Goal: Information Seeking & Learning: Learn about a topic

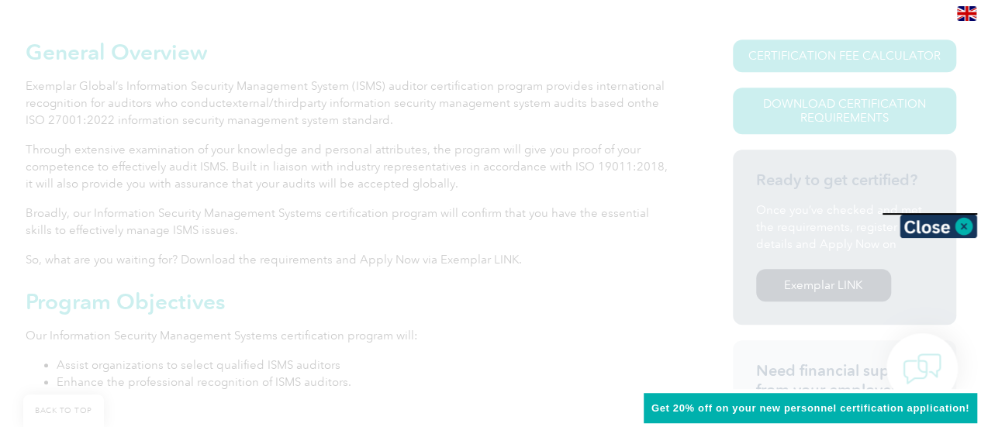
scroll to position [388, 0]
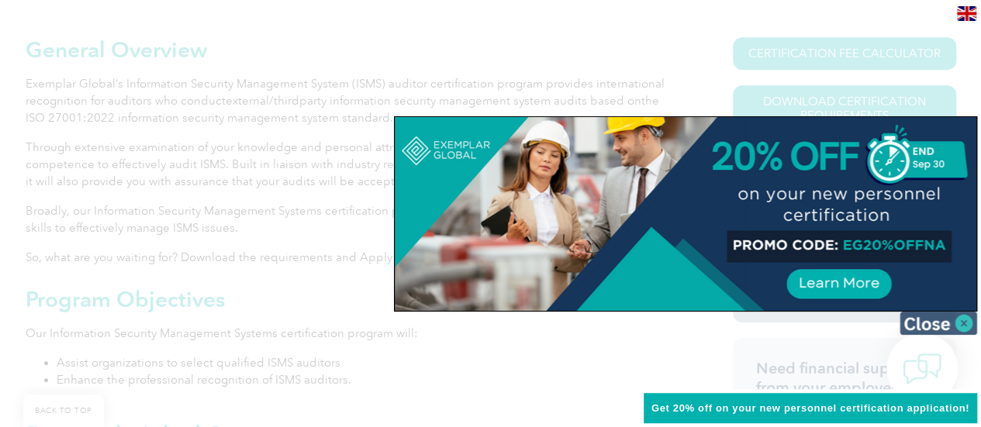
click at [923, 323] on img at bounding box center [939, 323] width 78 height 23
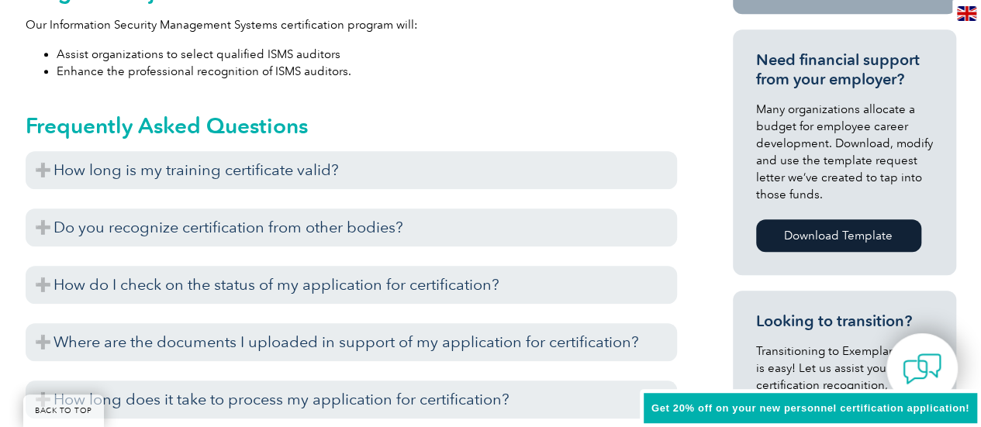
scroll to position [698, 0]
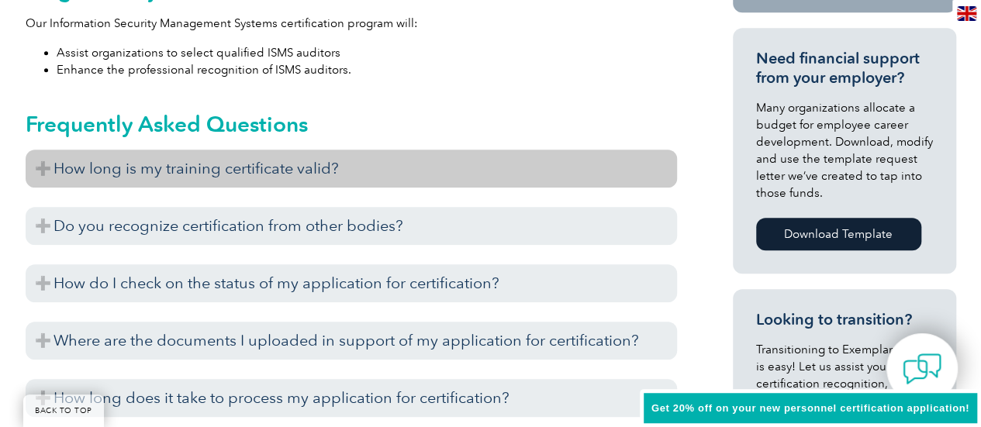
click at [47, 160] on h3 "How long is my training certificate valid?" at bounding box center [352, 169] width 652 height 38
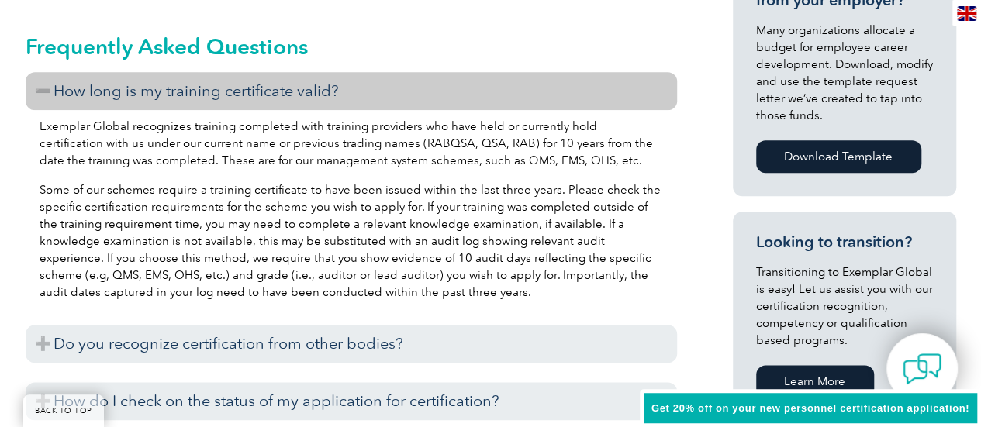
scroll to position [853, 0]
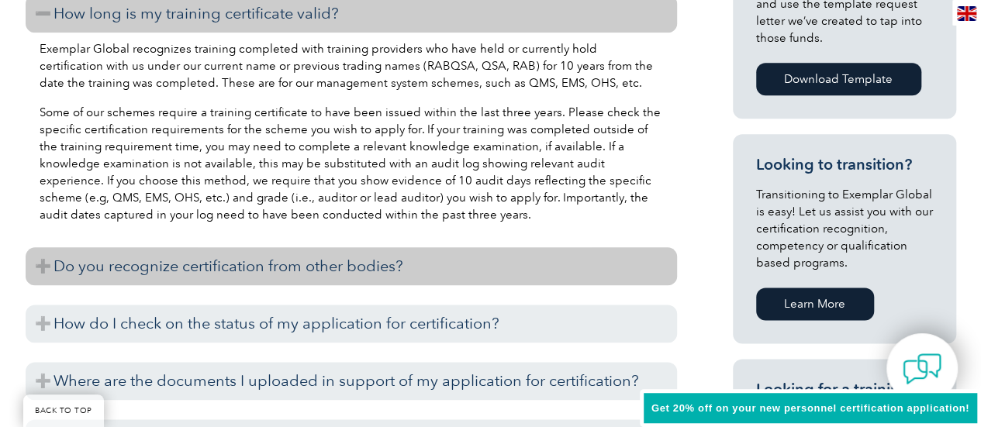
click at [289, 271] on h3 "Do you recognize certification from other bodies?" at bounding box center [352, 266] width 652 height 38
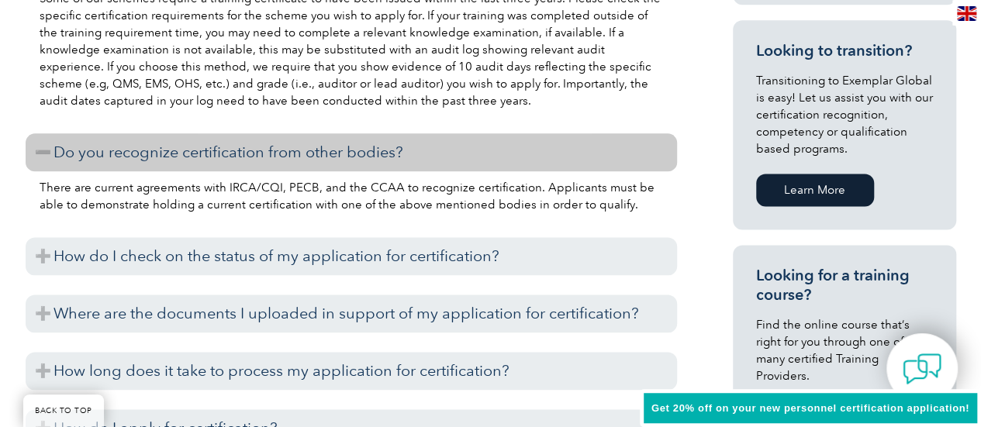
scroll to position [1008, 0]
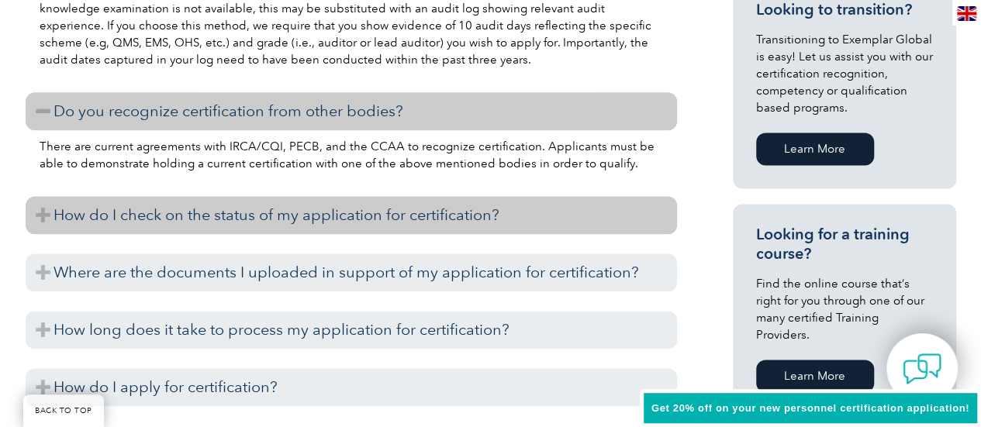
click at [312, 218] on h3 "How do I check on the status of my application for certification?" at bounding box center [352, 215] width 652 height 38
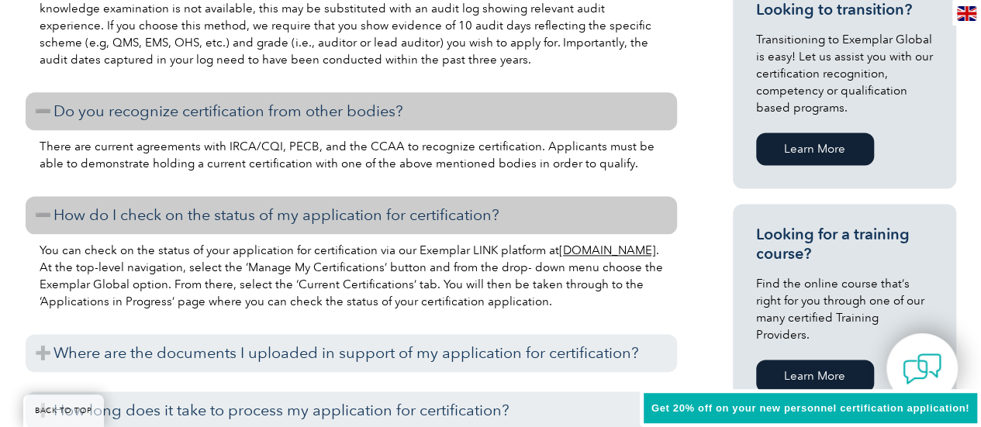
click at [312, 218] on h3 "How do I check on the status of my application for certification?" at bounding box center [352, 215] width 652 height 38
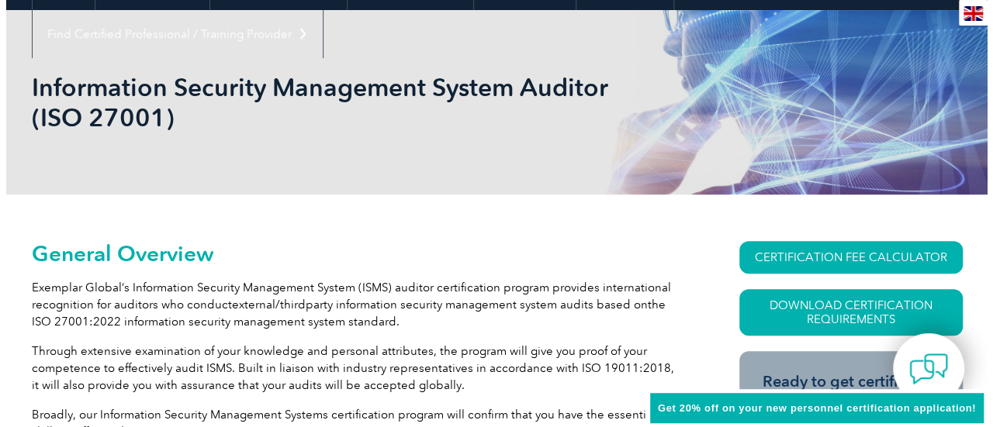
scroll to position [233, 0]
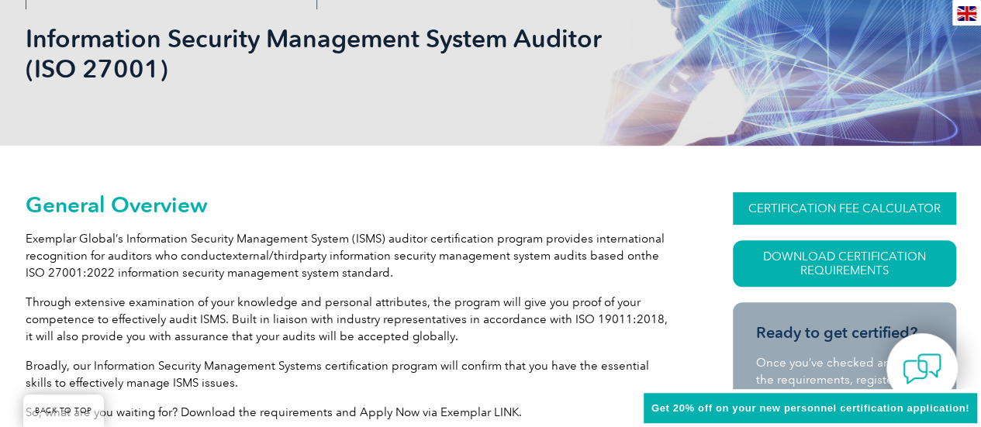
click at [843, 205] on link "CERTIFICATION FEE CALCULATOR" at bounding box center [844, 208] width 223 height 33
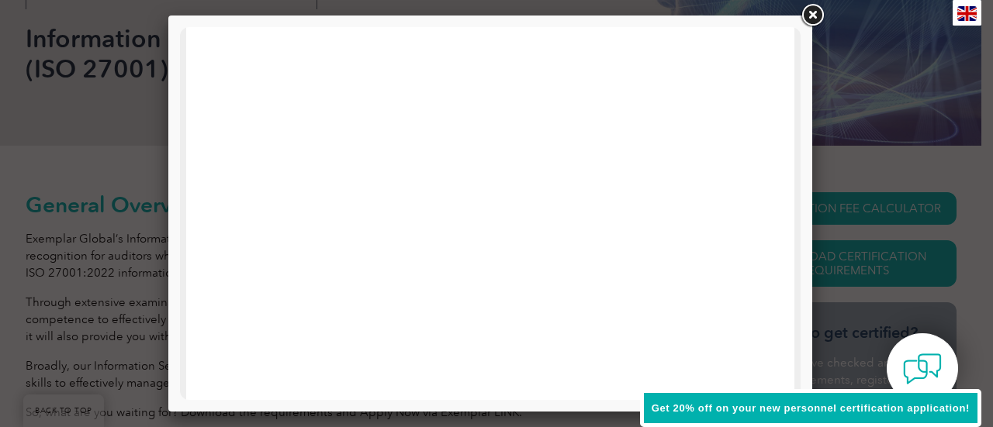
scroll to position [0, 0]
click at [844, 37] on div at bounding box center [496, 213] width 993 height 427
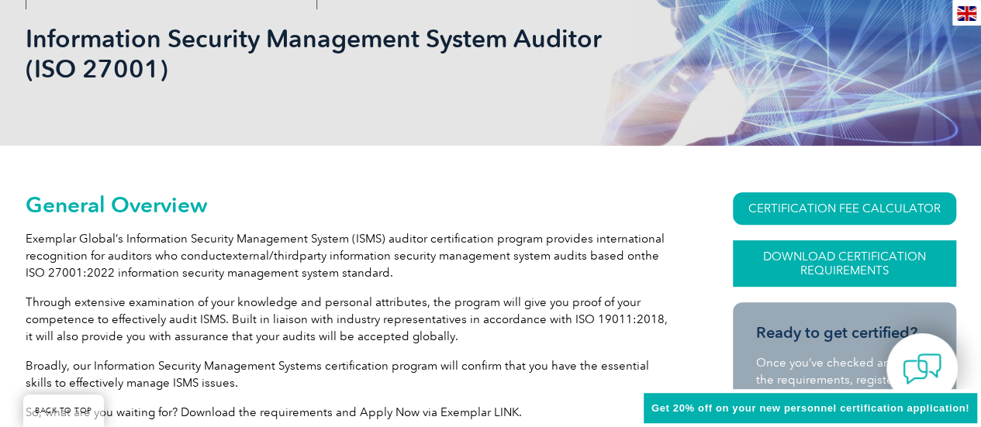
click at [851, 264] on link "Download Certification Requirements" at bounding box center [844, 263] width 223 height 47
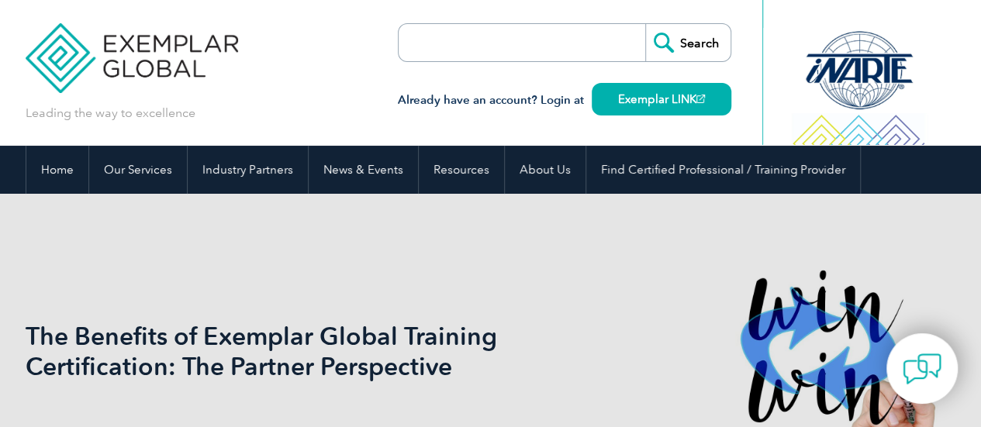
click at [186, 344] on h1 "The Benefits of Exemplar Global Training Certification: The Partner Perspective" at bounding box center [324, 351] width 596 height 61
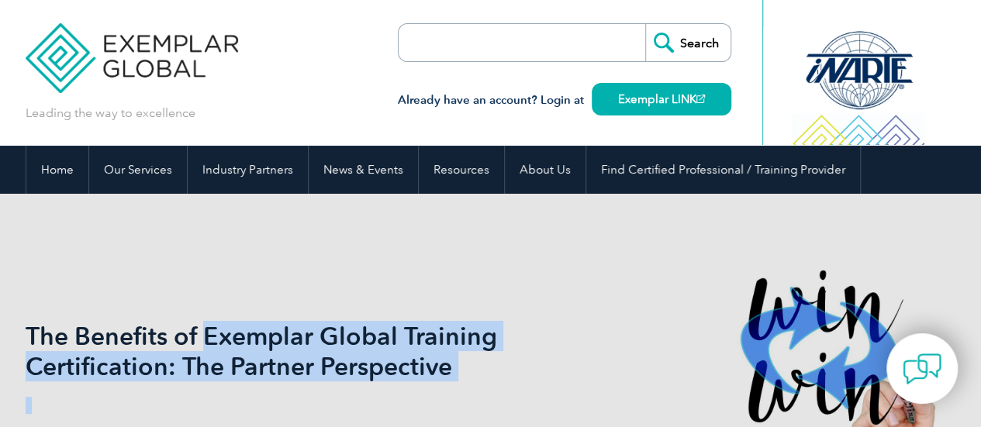
drag, startPoint x: 233, startPoint y: 341, endPoint x: 636, endPoint y: 454, distance: 418.2
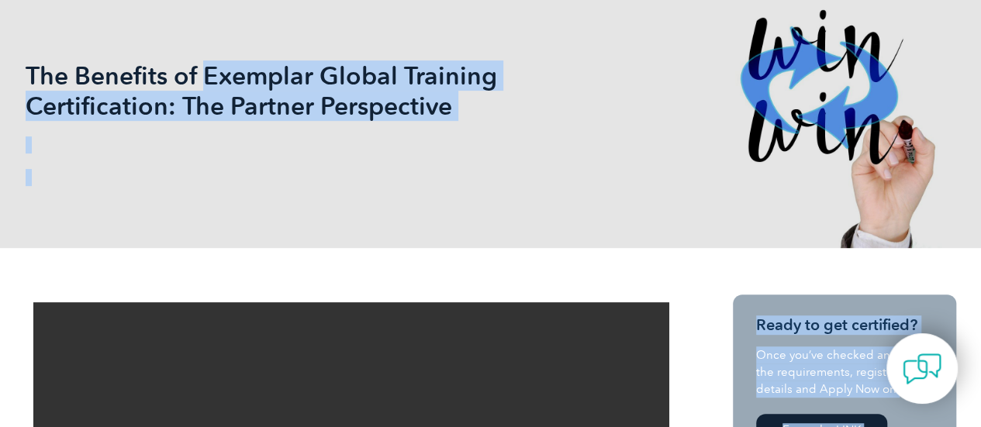
click at [326, 122] on div "The Benefits of Exemplar Global Training Certification: The Partner Perspective" at bounding box center [491, 90] width 931 height 315
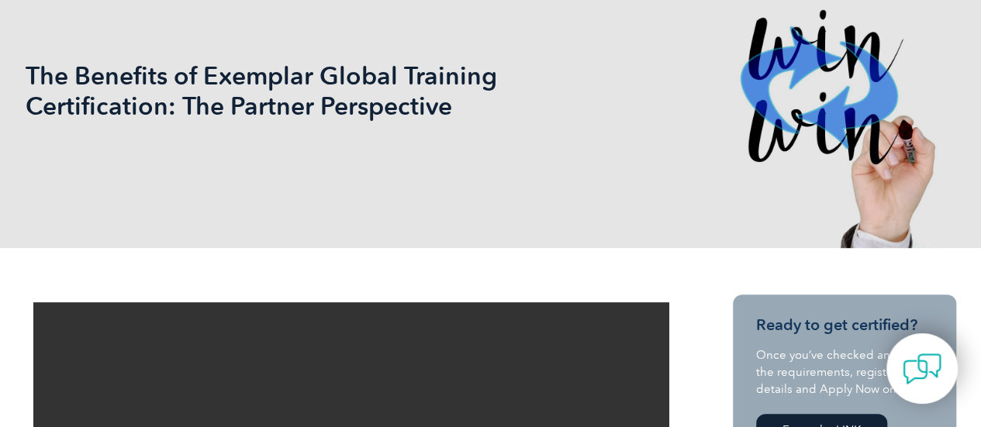
click at [149, 102] on h1 "The Benefits of Exemplar Global Training Certification: The Partner Perspective" at bounding box center [324, 91] width 596 height 61
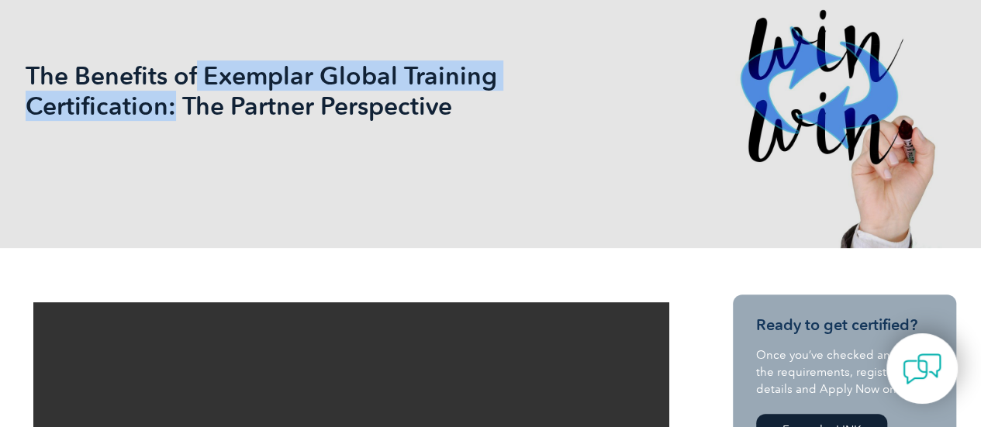
drag, startPoint x: 169, startPoint y: 109, endPoint x: 198, endPoint y: 86, distance: 36.5
click at [198, 86] on h1 "The Benefits of Exemplar Global Training Certification: The Partner Perspective" at bounding box center [324, 91] width 596 height 61
copy h1 "Exemplar Global Training Certification:"
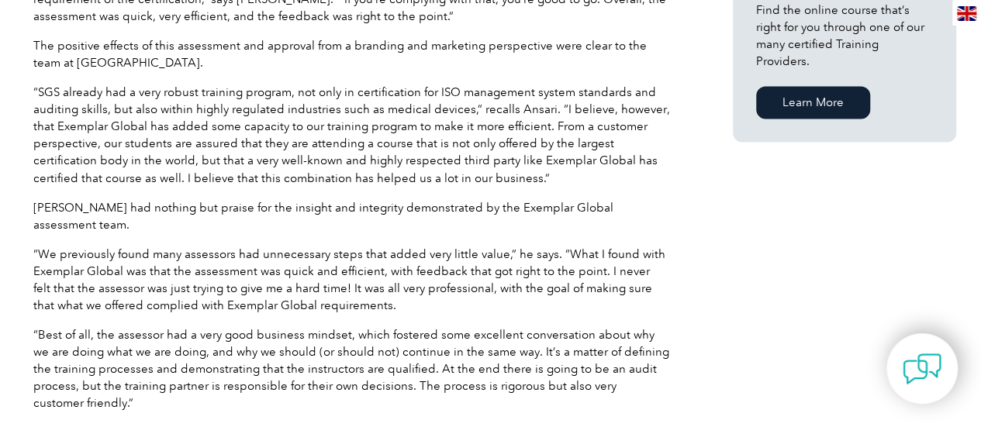
scroll to position [1319, 0]
